Goal: Task Accomplishment & Management: Manage account settings

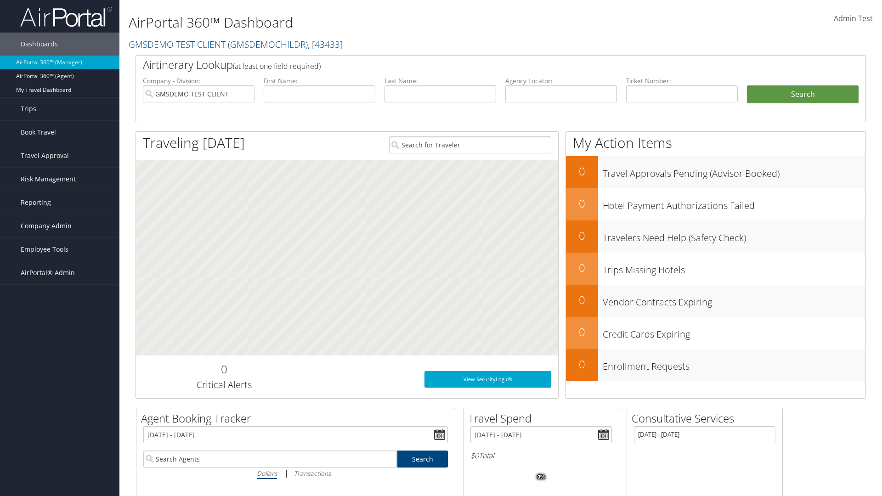
click at [60, 226] on span "Company Admin" at bounding box center [46, 226] width 51 height 23
click at [60, 307] on link "Travel Agency Contacts" at bounding box center [59, 314] width 119 height 14
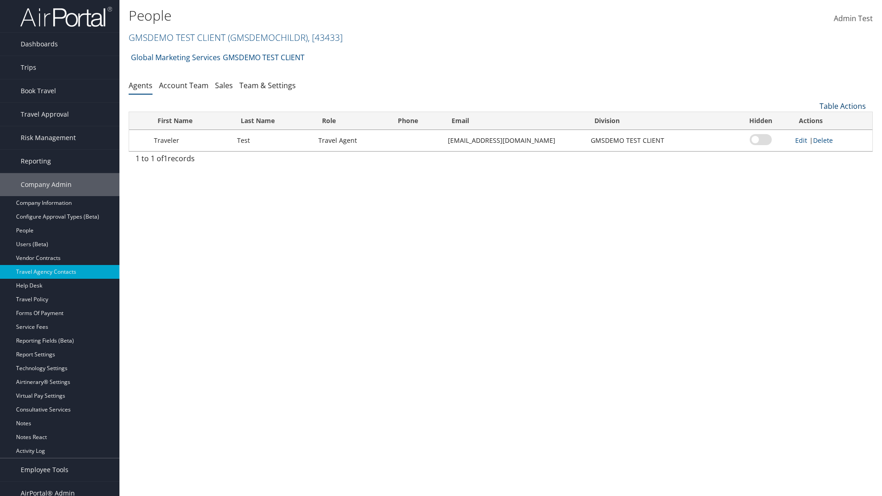
click at [843, 106] on link "Table Actions" at bounding box center [843, 106] width 46 height 10
click at [812, 136] on link "Add New Contact" at bounding box center [812, 136] width 121 height 16
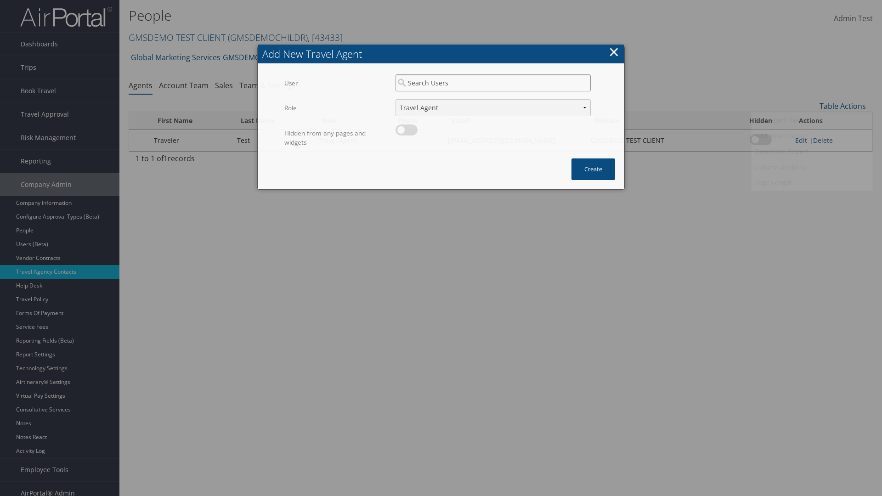
click at [493, 83] on input "search" at bounding box center [493, 82] width 195 height 17
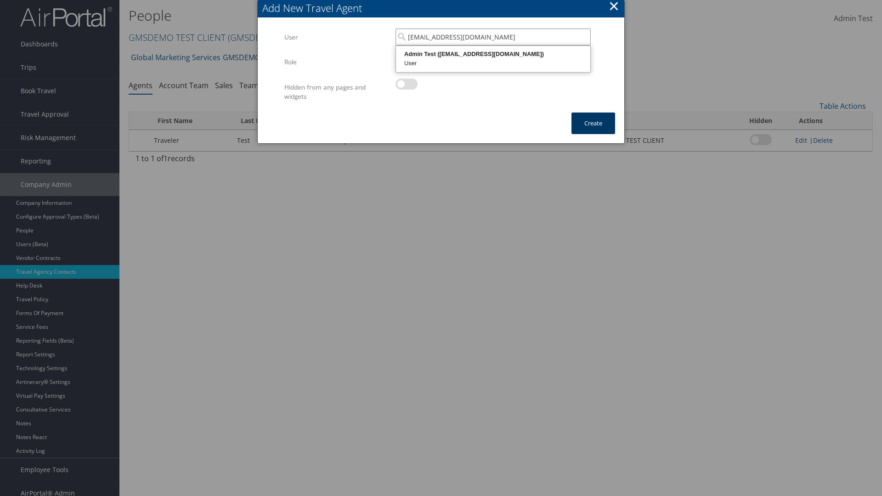
click at [493, 59] on div "User" at bounding box center [494, 63] width 192 height 9
type input "Admin Test"
click at [593, 123] on button "Create" at bounding box center [594, 124] width 44 height 22
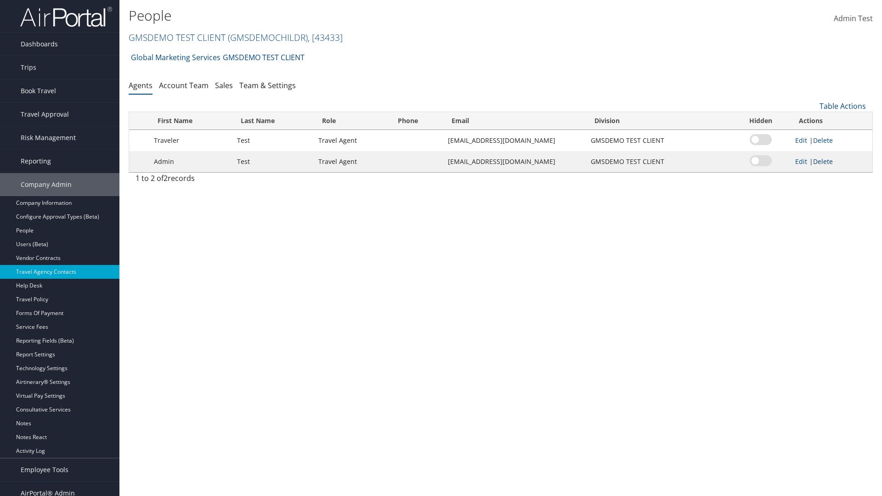
click at [824, 161] on link "Delete" at bounding box center [823, 161] width 20 height 9
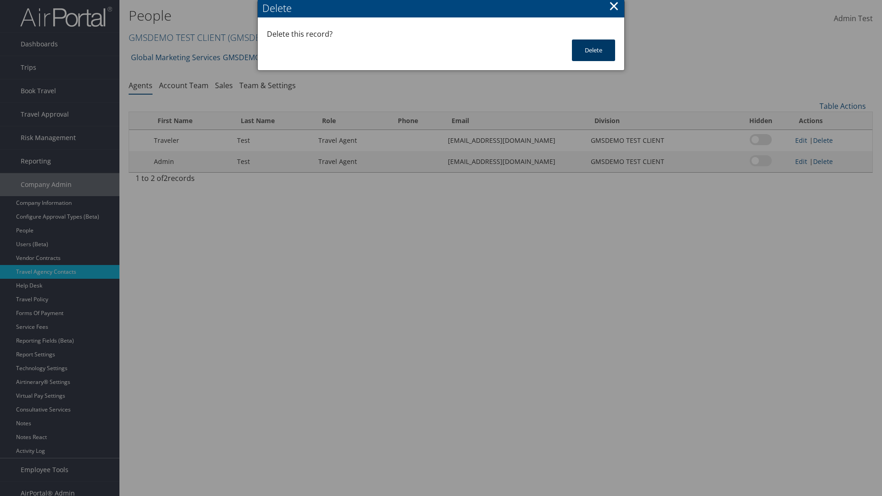
click at [594, 50] on button "Delete" at bounding box center [593, 51] width 43 height 22
